Goal: Task Accomplishment & Management: Manage account settings

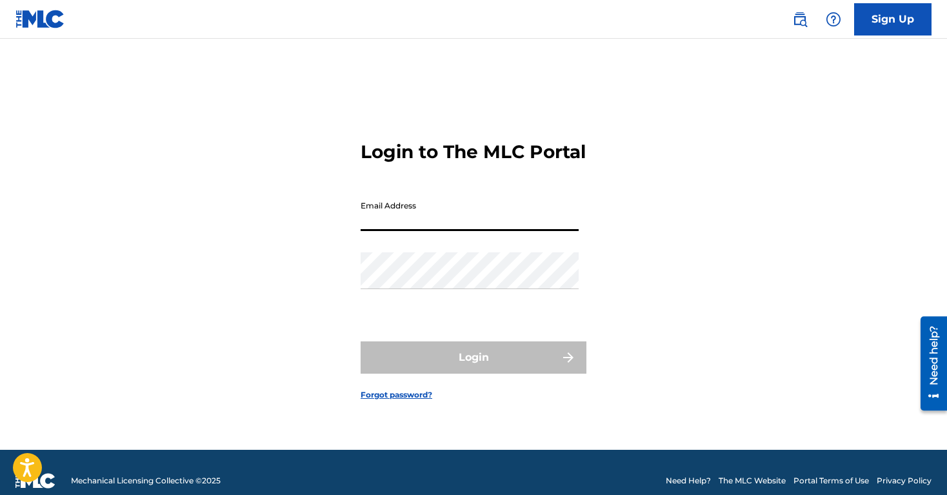
click at [385, 231] on input "Email Address" at bounding box center [470, 212] width 218 height 37
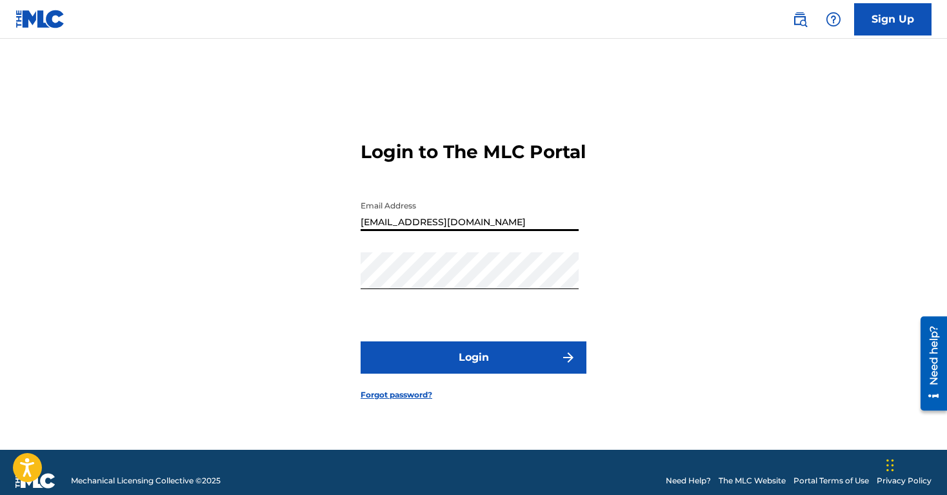
type input "[EMAIL_ADDRESS][DOMAIN_NAME]"
click at [434, 369] on button "Login" at bounding box center [474, 357] width 226 height 32
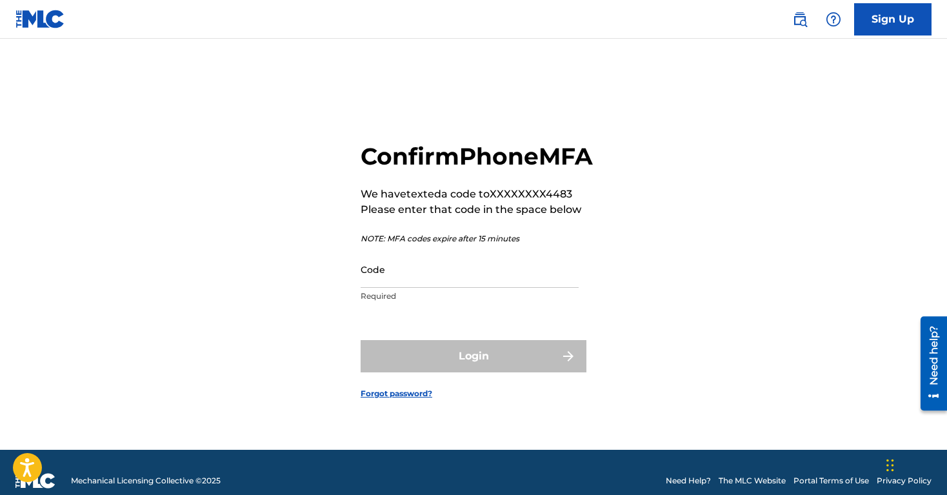
click at [398, 288] on input "Code" at bounding box center [470, 269] width 218 height 37
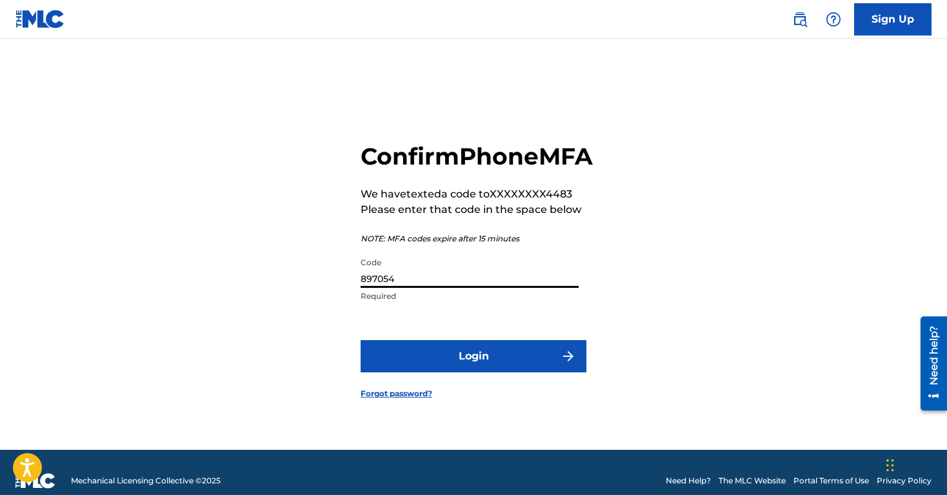
type input "897054"
click at [474, 367] on button "Login" at bounding box center [474, 356] width 226 height 32
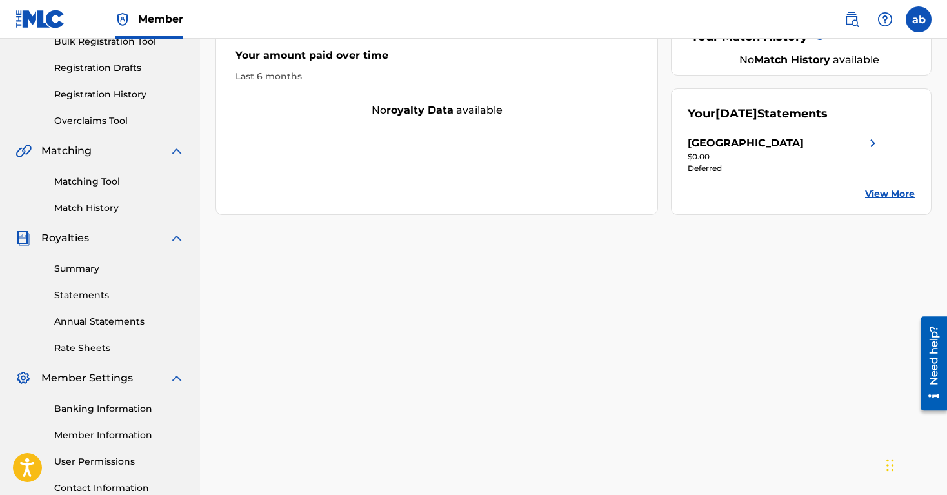
scroll to position [204, 0]
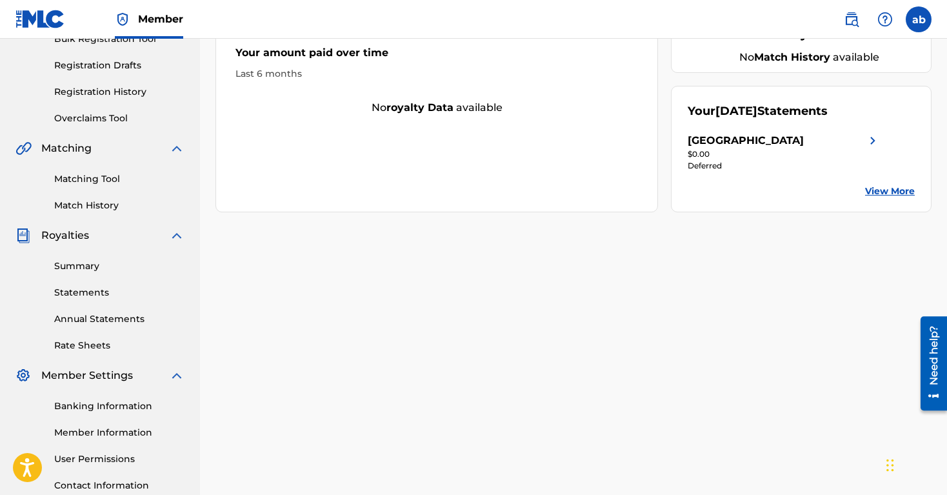
click at [84, 267] on link "Summary" at bounding box center [119, 266] width 130 height 14
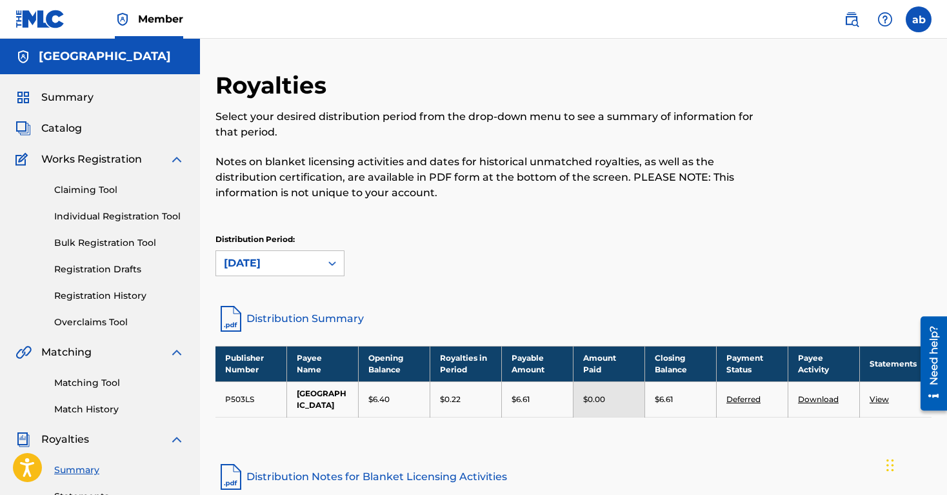
click at [288, 321] on link "Distribution Summary" at bounding box center [574, 318] width 716 height 31
click at [739, 398] on link "Deferred" at bounding box center [744, 399] width 34 height 10
